Goal: Find specific page/section: Find specific page/section

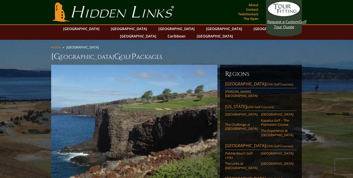
click at [157, 101] on img at bounding box center [134, 123] width 166 height 117
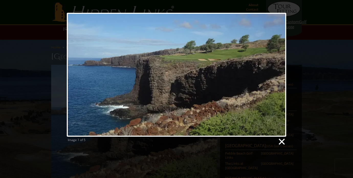
click at [282, 140] on link at bounding box center [281, 142] width 8 height 8
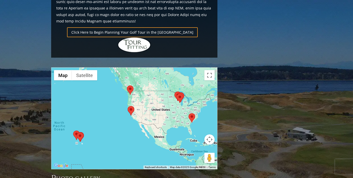
scroll to position [396, 0]
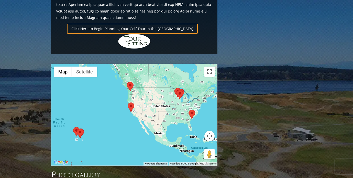
click at [176, 90] on area at bounding box center [176, 90] width 0 height 0
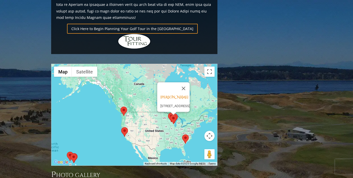
click at [168, 113] on area at bounding box center [168, 113] width 0 height 0
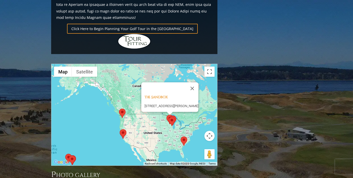
click at [174, 117] on img at bounding box center [171, 121] width 7 height 9
click at [169, 116] on area at bounding box center [169, 116] width 0 height 0
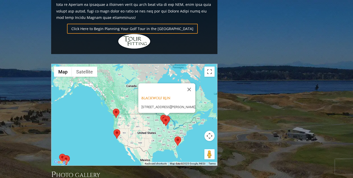
click at [170, 116] on img at bounding box center [166, 120] width 7 height 9
click at [164, 117] on img at bounding box center [165, 121] width 7 height 9
click at [162, 117] on area at bounding box center [162, 117] width 0 height 0
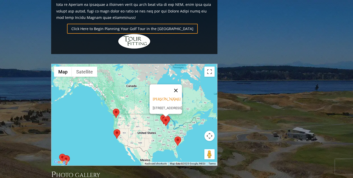
click at [182, 85] on button "Close" at bounding box center [176, 91] width 12 height 12
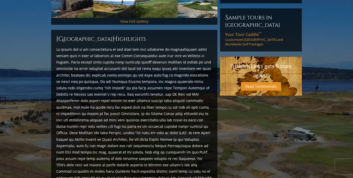
scroll to position [0, 0]
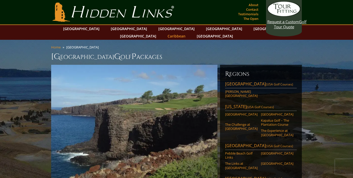
click at [188, 32] on link "Caribbean" at bounding box center [176, 35] width 23 height 7
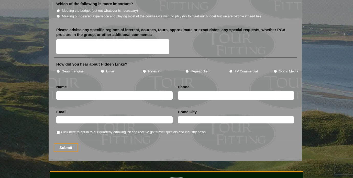
scroll to position [629, 0]
